Goal: Information Seeking & Learning: Learn about a topic

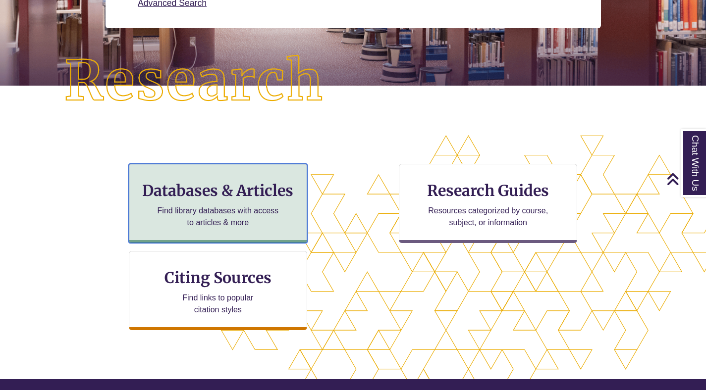
click at [257, 211] on p "Find library databases with access to articles & more" at bounding box center [217, 217] width 129 height 24
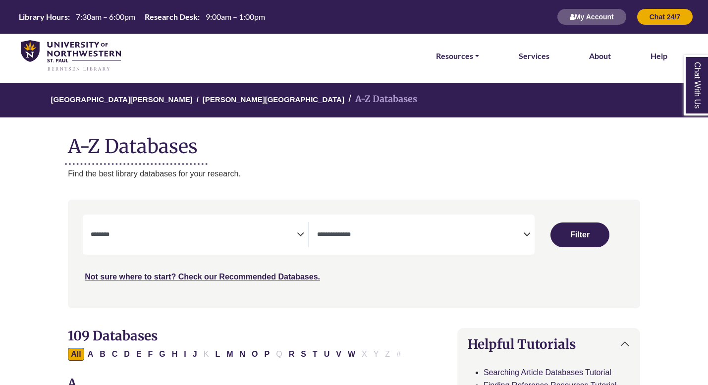
select select "Database Subject Filter"
select select "Database Types Filter"
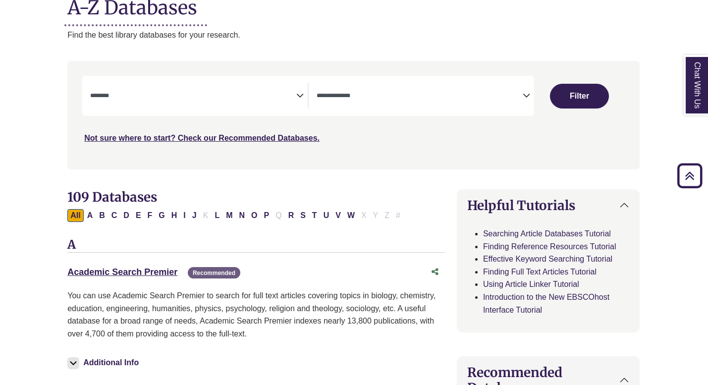
scroll to position [109, 0]
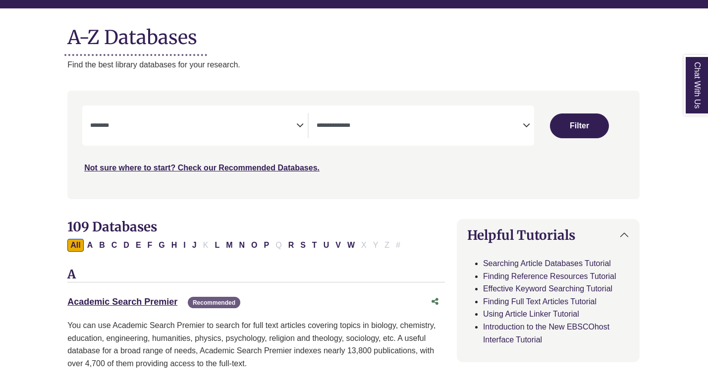
click at [203, 129] on textarea "Search" at bounding box center [193, 126] width 206 height 8
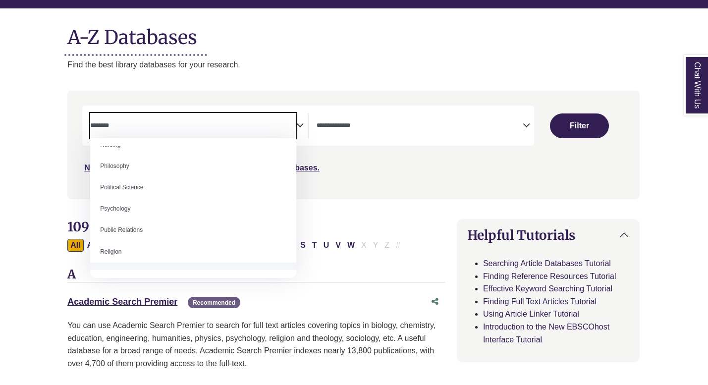
scroll to position [757, 0]
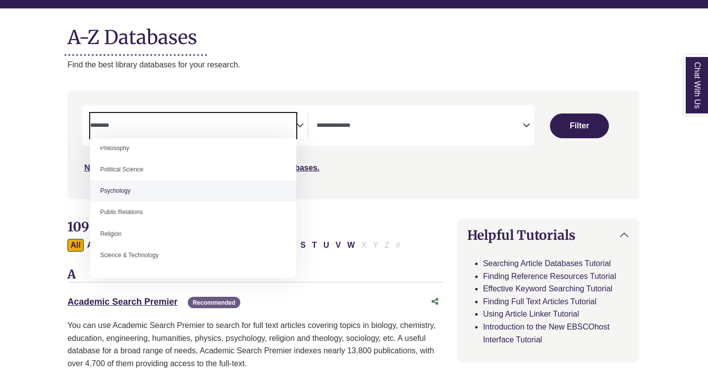
select select "*****"
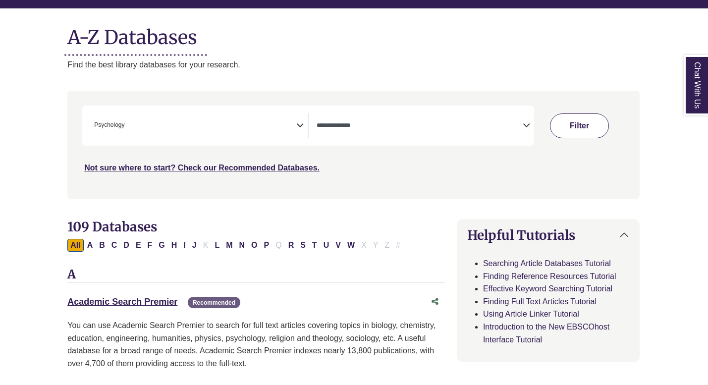
click at [587, 131] on button "Filter" at bounding box center [579, 125] width 59 height 25
select select "Database Types Filter"
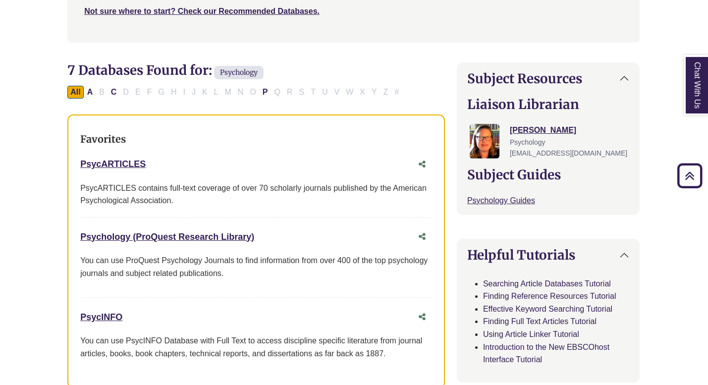
scroll to position [251, 0]
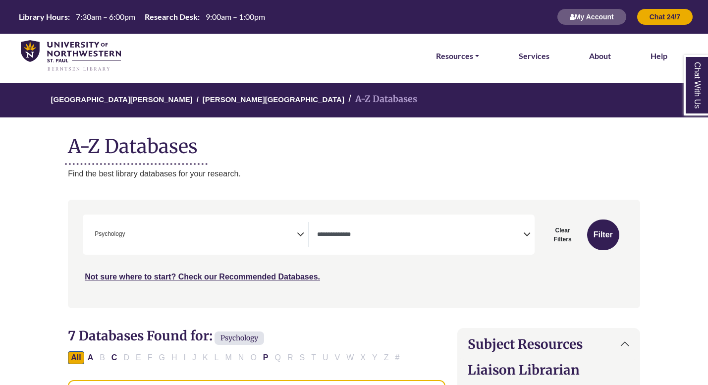
select select "Database Types Filter"
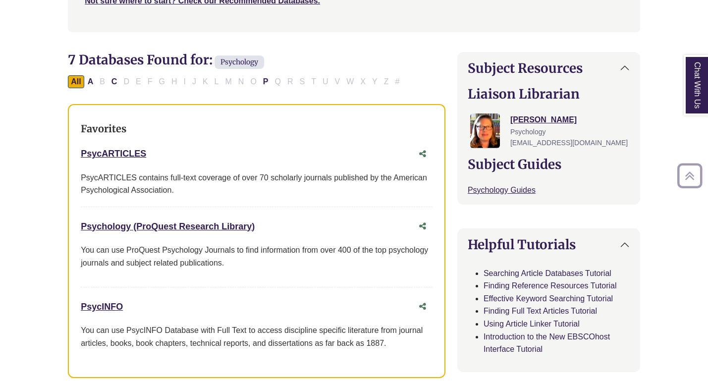
scroll to position [283, 0]
